Goal: Transaction & Acquisition: Book appointment/travel/reservation

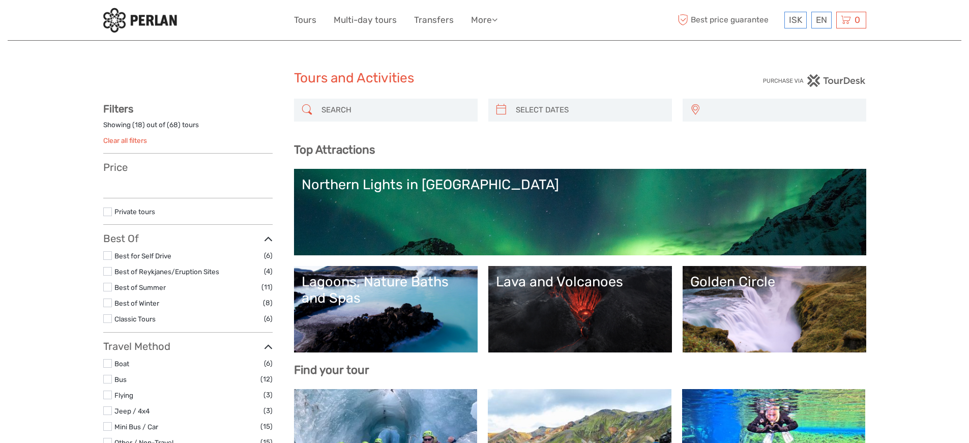
select select
type input "vok"
select select
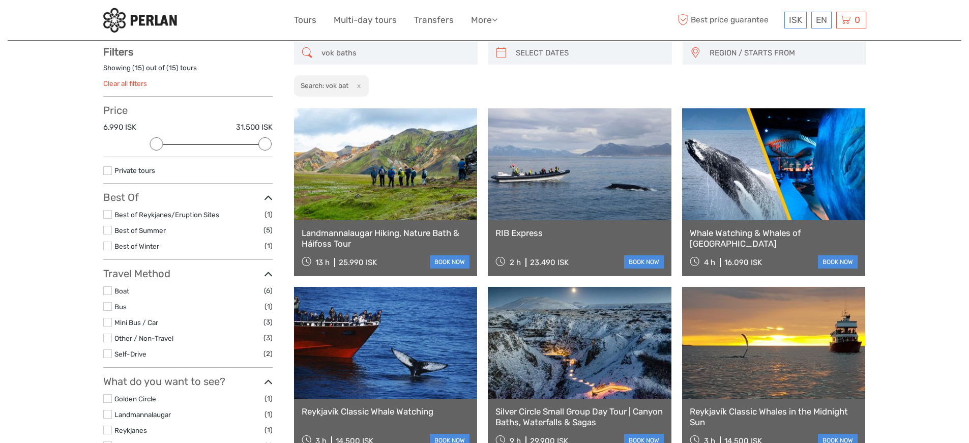
scroll to position [57, 0]
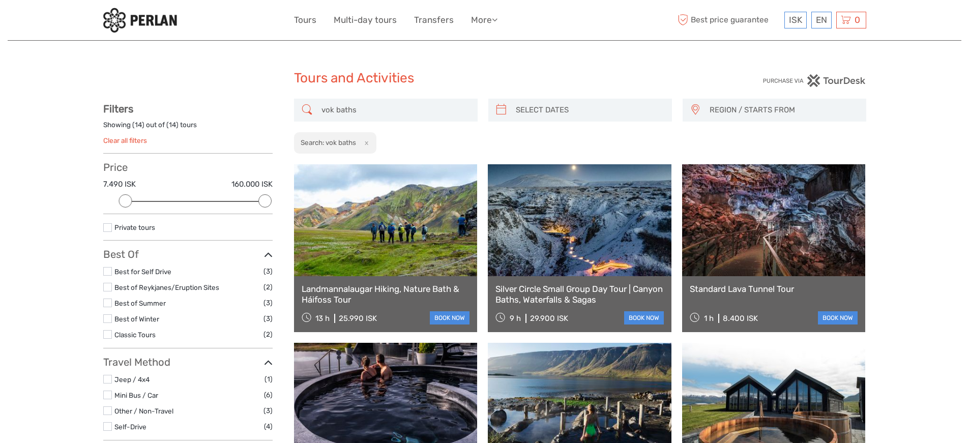
click at [369, 115] on input "vok baths" at bounding box center [394, 110] width 155 height 18
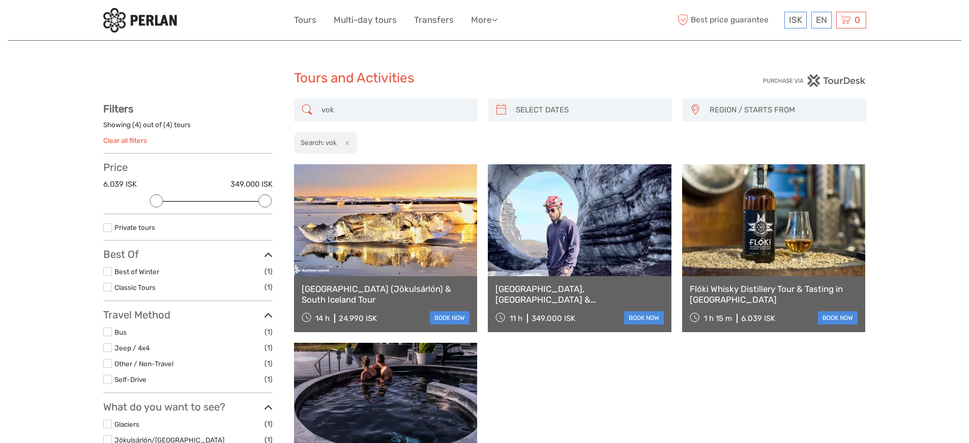
type input "vok"
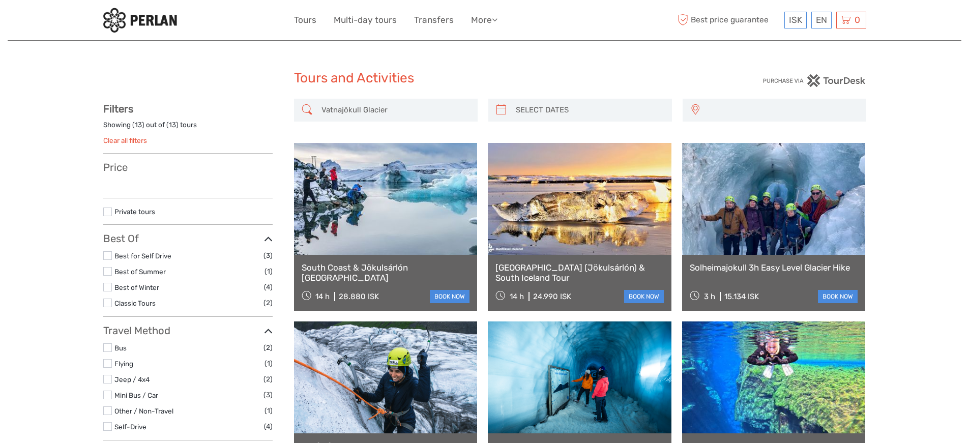
select select
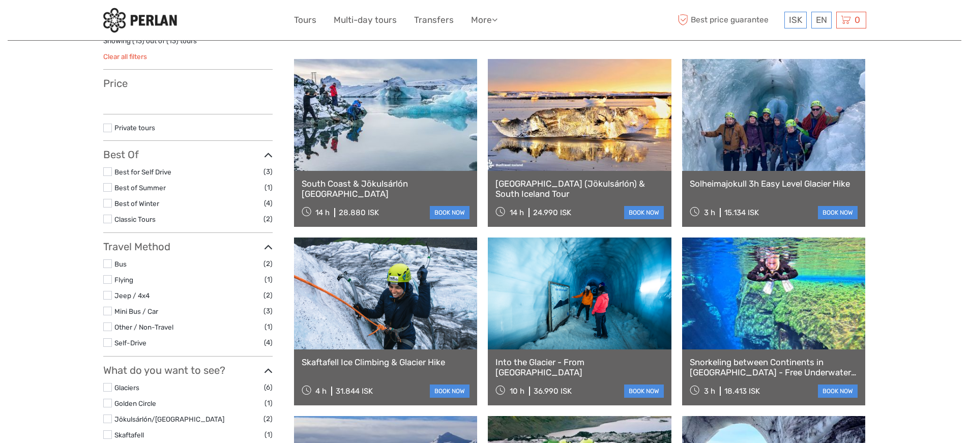
scroll to position [84, 0]
select select
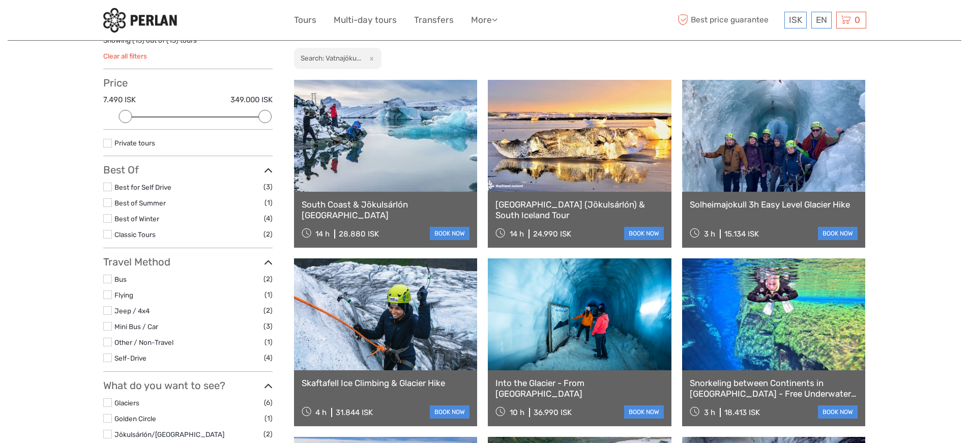
scroll to position [0, 0]
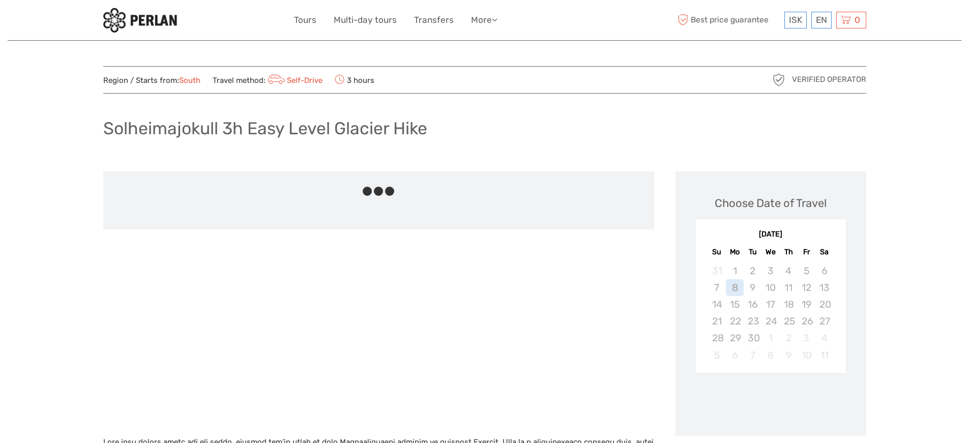
scroll to position [257, 0]
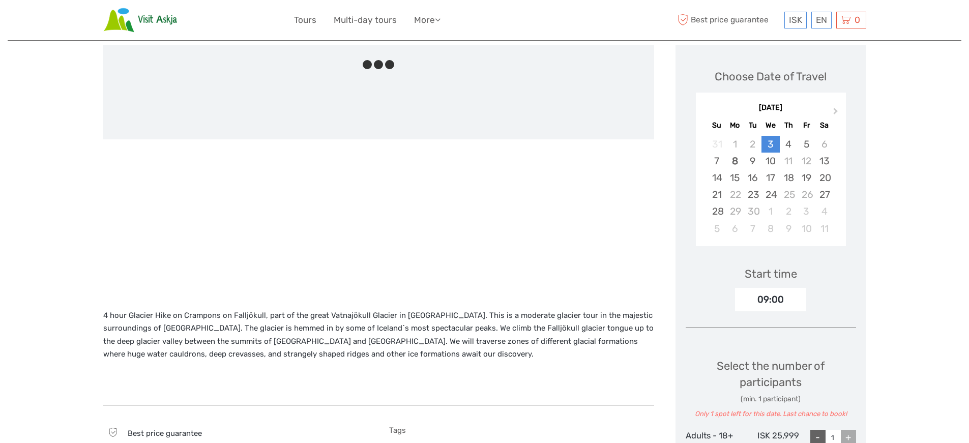
scroll to position [127, 0]
